Goal: Task Accomplishment & Management: Manage account settings

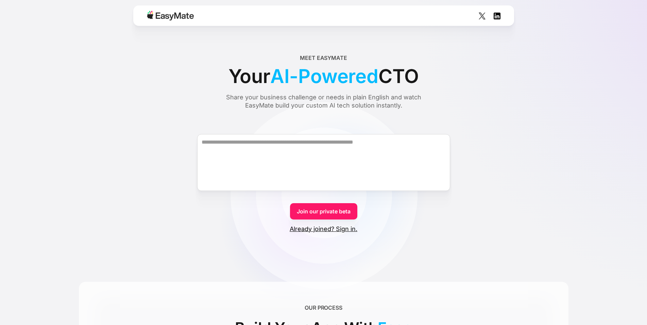
click at [348, 231] on link "Already joined? Sign in." at bounding box center [324, 229] width 68 height 8
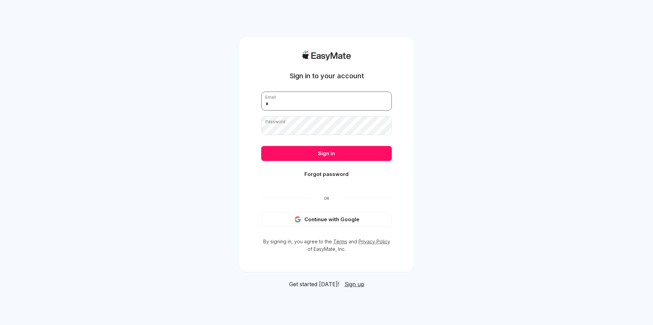
click at [334, 103] on input "email" at bounding box center [326, 100] width 131 height 19
type input "**********"
click at [261, 146] on button "Sign in" at bounding box center [326, 153] width 131 height 15
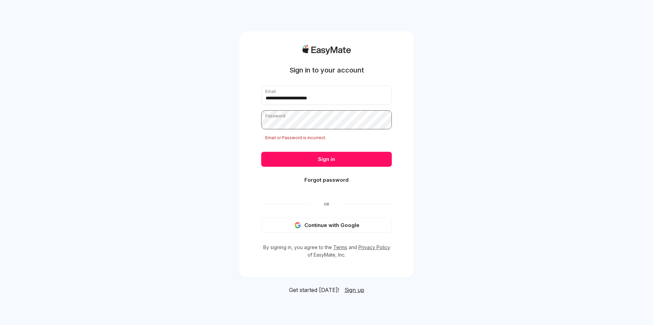
click at [261, 152] on button "Sign in" at bounding box center [326, 159] width 131 height 15
click at [292, 158] on button "Sign in" at bounding box center [326, 159] width 131 height 15
